Goal: Task Accomplishment & Management: Complete application form

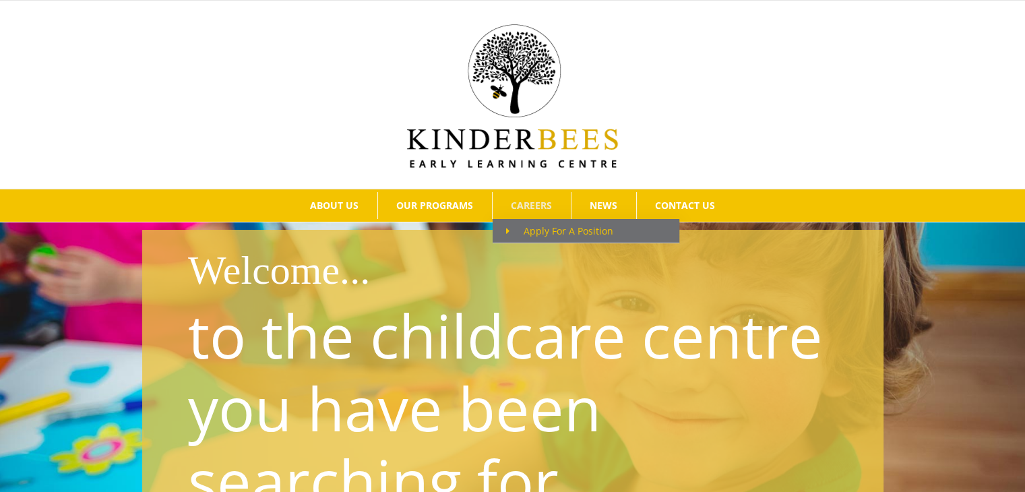
click at [546, 230] on span "Apply For A Position" at bounding box center [559, 230] width 107 height 13
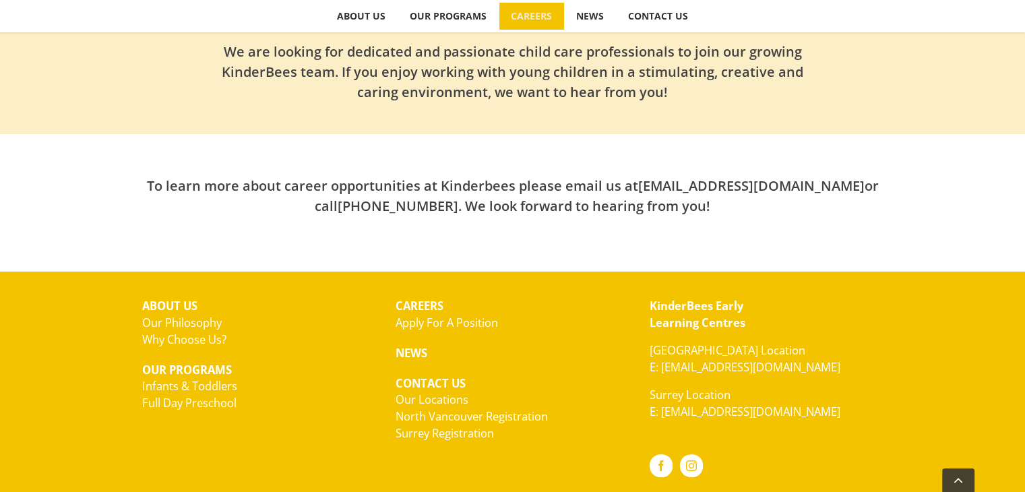
scroll to position [496, 0]
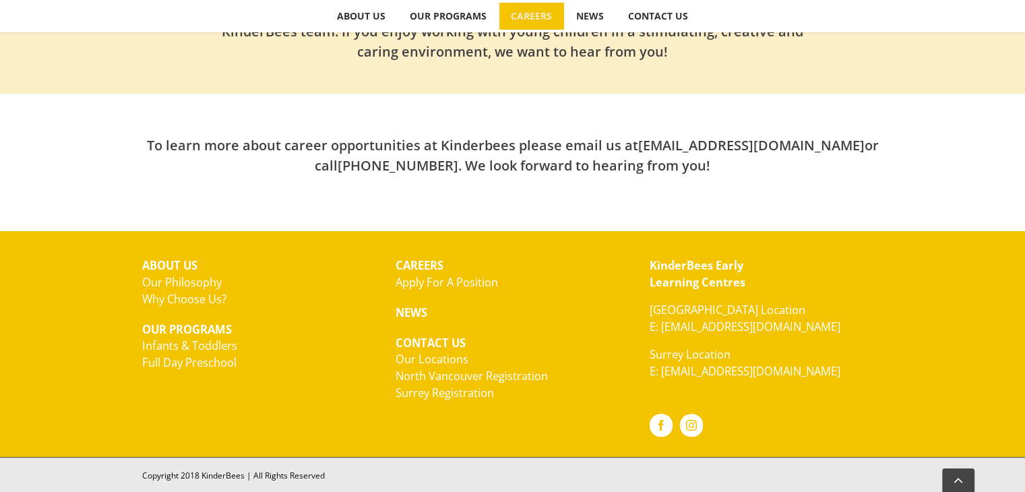
click at [472, 282] on link "Apply For A Position" at bounding box center [447, 282] width 102 height 16
click at [433, 357] on link "Our Locations" at bounding box center [432, 359] width 73 height 16
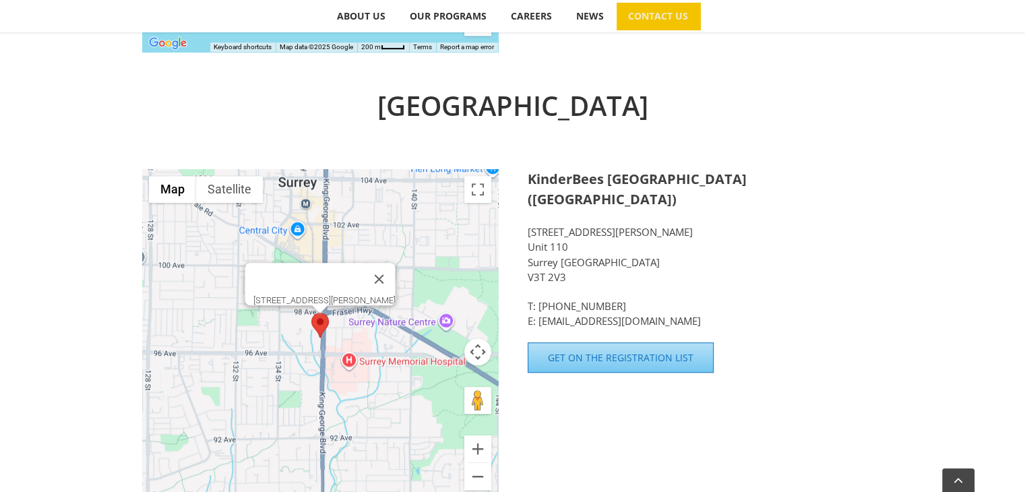
scroll to position [863, 0]
